Goal: Find specific page/section: Find specific page/section

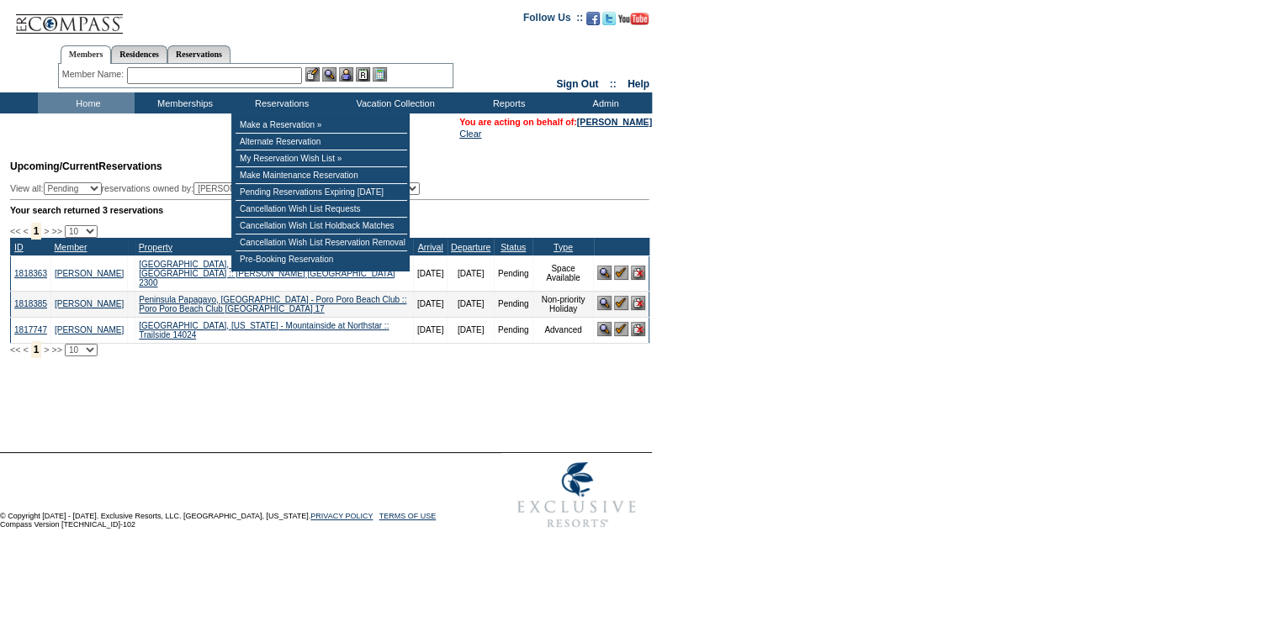
click at [279, 77] on input "text" at bounding box center [214, 75] width 175 height 17
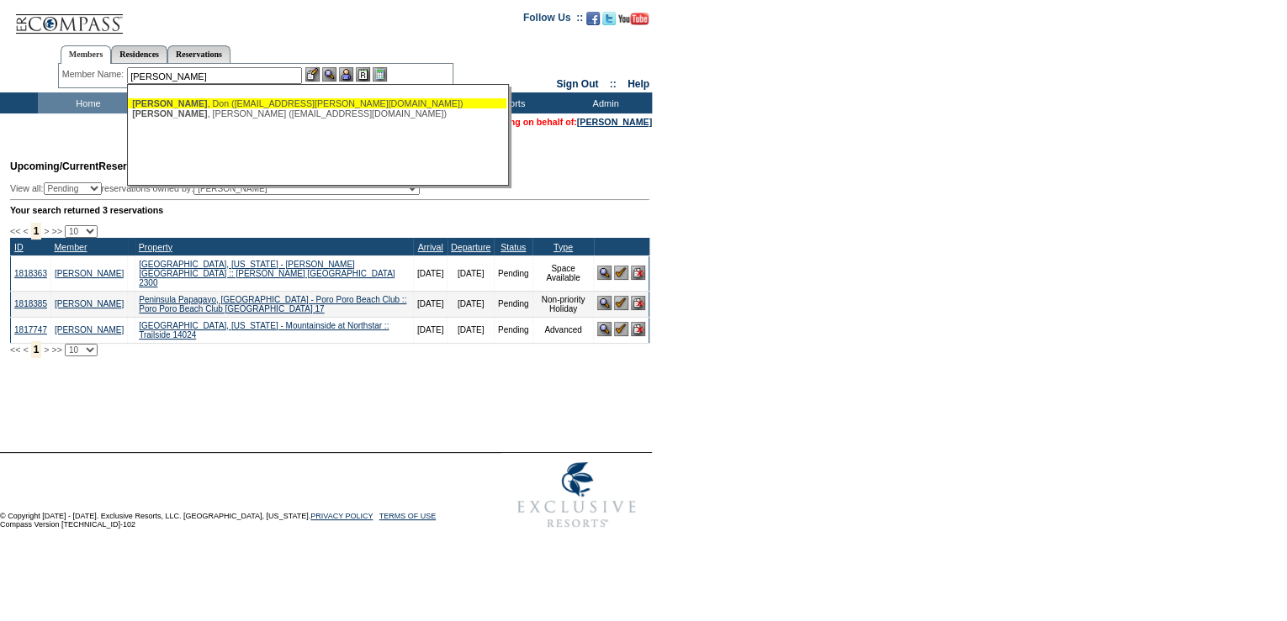
click at [364, 99] on div "[PERSON_NAME] ([EMAIL_ADDRESS][PERSON_NAME][DOMAIN_NAME])" at bounding box center [317, 103] width 370 height 10
type input "[PERSON_NAME] ([EMAIL_ADDRESS][PERSON_NAME][DOMAIN_NAME])"
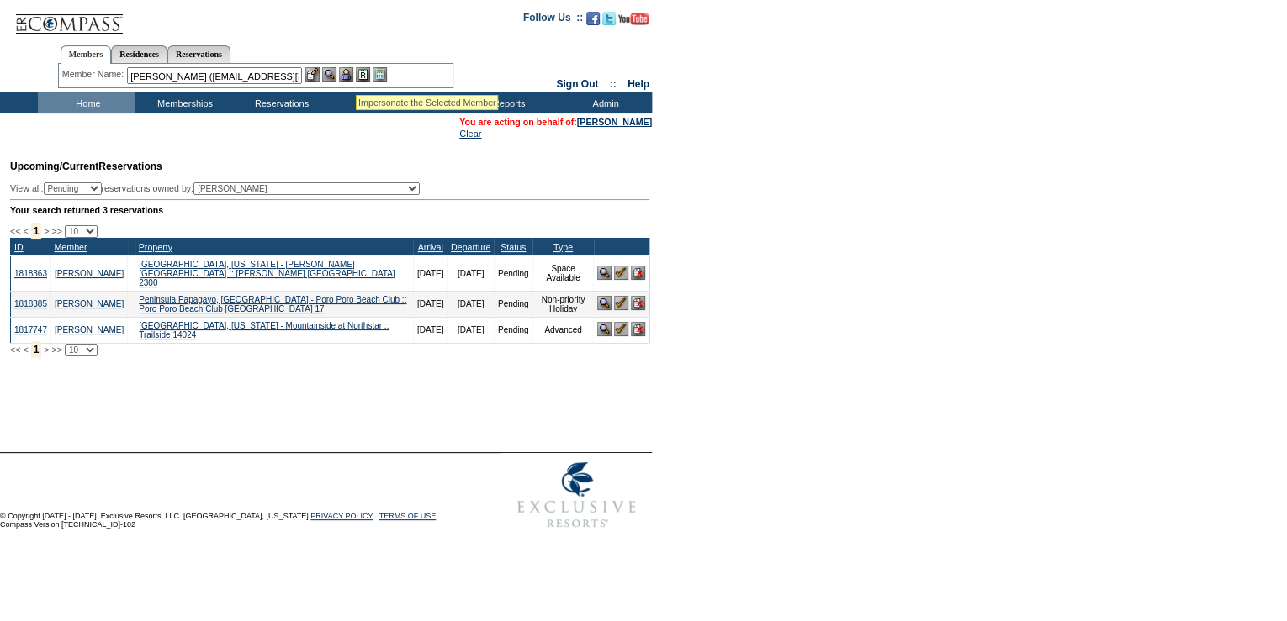
click at [353, 75] on img at bounding box center [346, 74] width 14 height 14
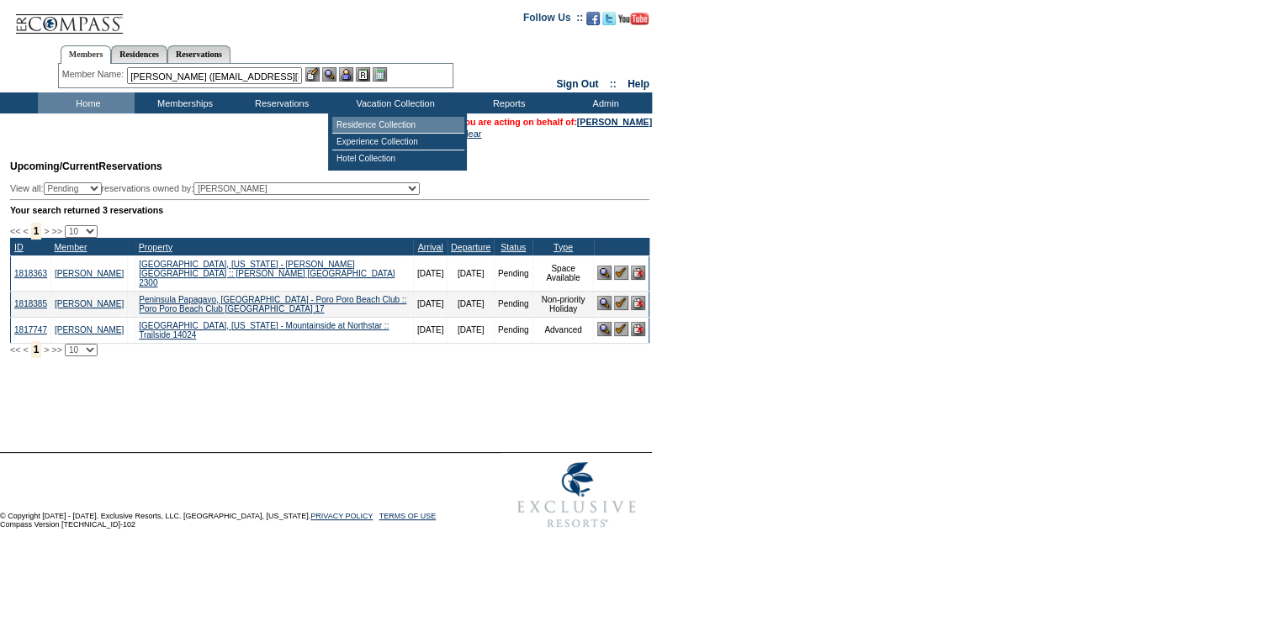
click at [384, 124] on td "Residence Collection" at bounding box center [398, 125] width 132 height 17
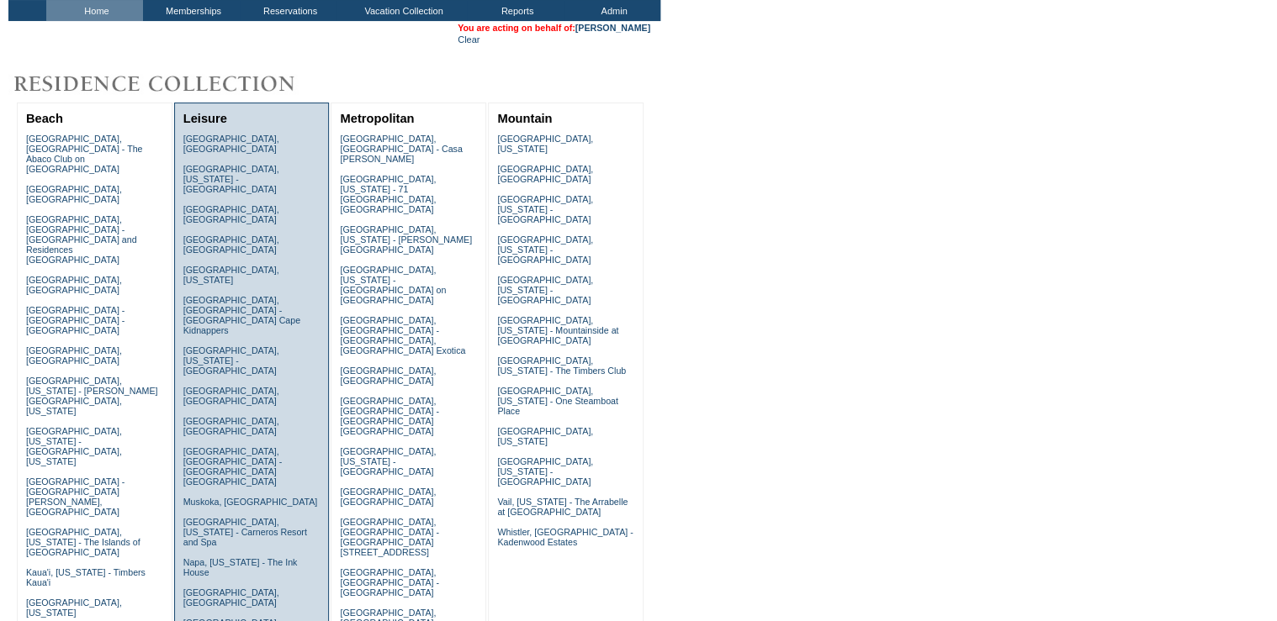
scroll to position [224, 0]
